Goal: Task Accomplishment & Management: Manage account settings

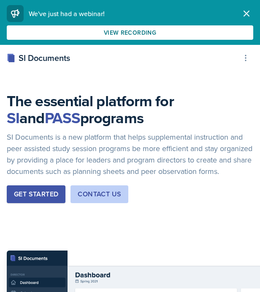
click at [248, 9] on icon "button" at bounding box center [247, 13] width 10 height 10
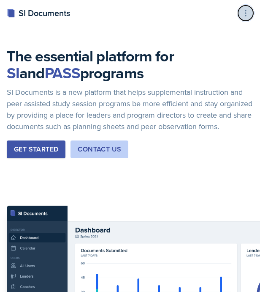
click at [242, 16] on icon at bounding box center [246, 13] width 8 height 8
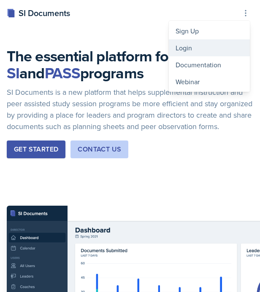
click at [217, 44] on div "Login" at bounding box center [209, 47] width 81 height 17
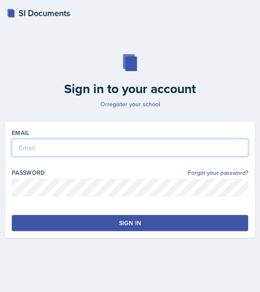
click at [82, 154] on input "email" at bounding box center [130, 148] width 237 height 18
type input "[EMAIL_ADDRESS][DOMAIN_NAME]"
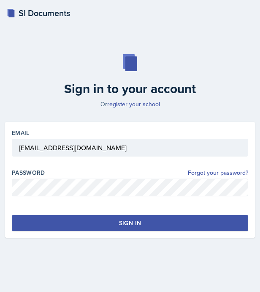
click at [76, 218] on button "Sign in" at bounding box center [130, 223] width 237 height 16
